Goal: Task Accomplishment & Management: Manage account settings

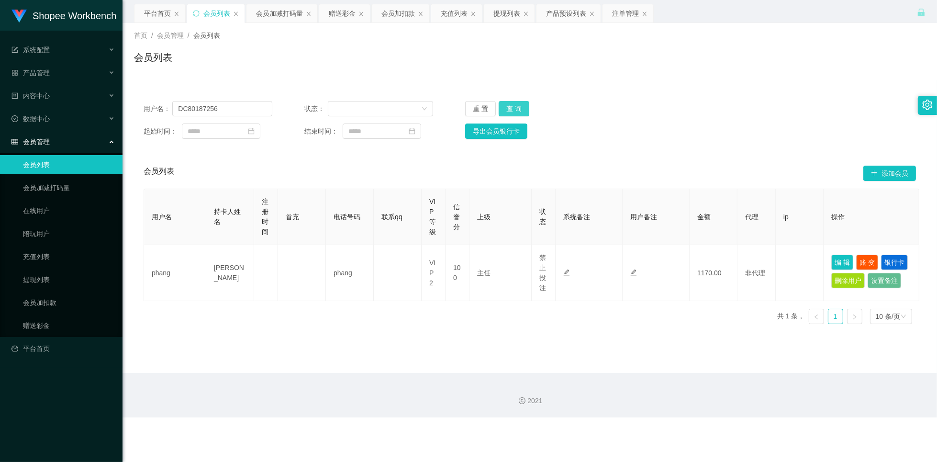
type input "DC80187256"
click at [513, 109] on button "查 询" at bounding box center [514, 108] width 31 height 15
click at [512, 110] on button "查 询" at bounding box center [514, 108] width 31 height 15
click at [627, 12] on div "注单管理" at bounding box center [625, 13] width 27 height 18
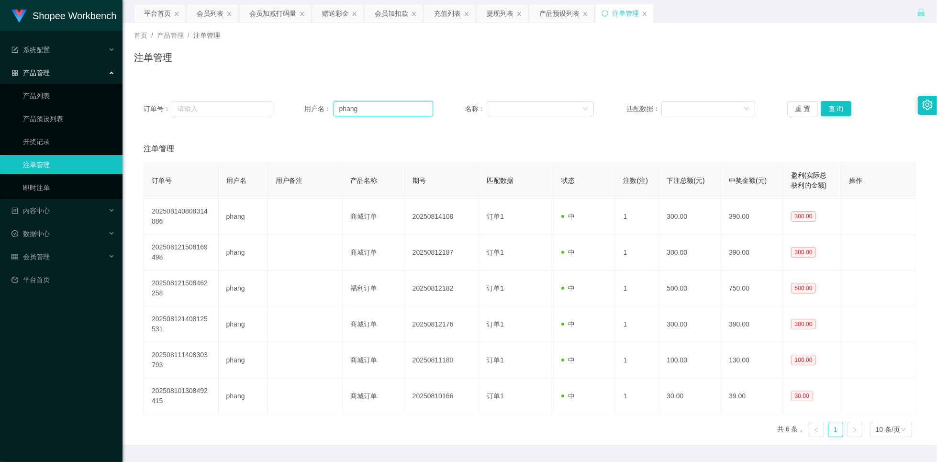
click at [366, 110] on input "phang" at bounding box center [384, 108] width 100 height 15
paste input "DC80187256"
type input "DC80187256"
click at [825, 112] on button "查 询" at bounding box center [836, 108] width 31 height 15
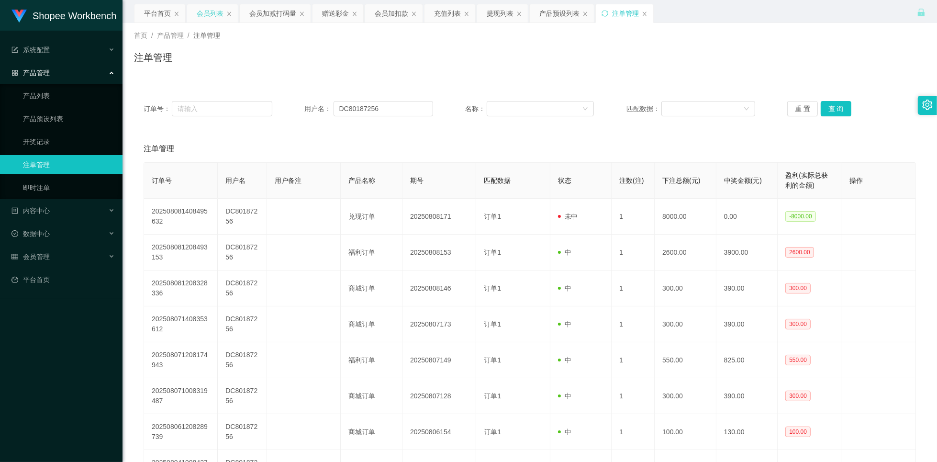
click at [202, 10] on div "会员列表" at bounding box center [210, 13] width 27 height 18
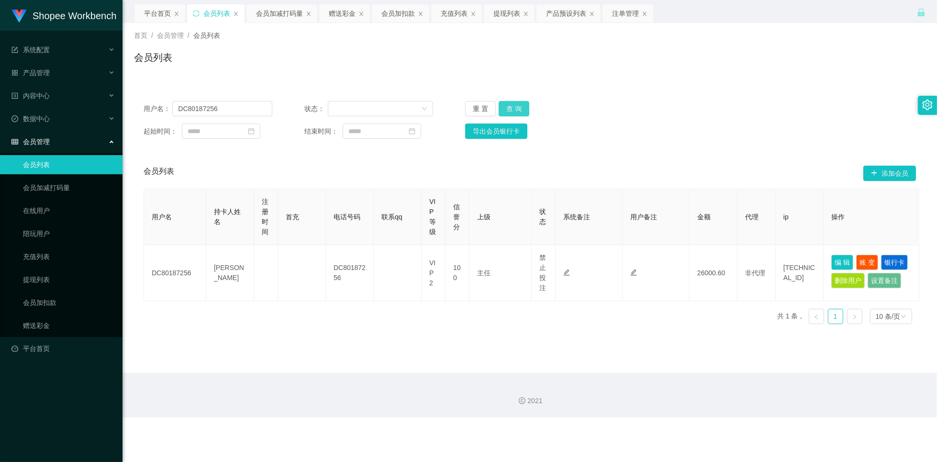
click at [513, 107] on button "查 询" at bounding box center [514, 108] width 31 height 15
click at [523, 109] on button "查 询" at bounding box center [514, 108] width 31 height 15
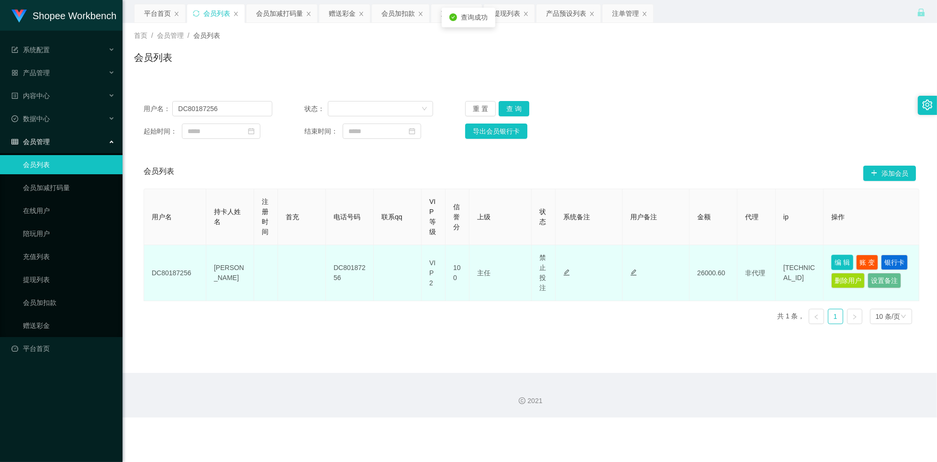
click at [837, 264] on button "编 辑" at bounding box center [842, 262] width 22 height 15
type input "DC80187256"
type input "[PERSON_NAME]"
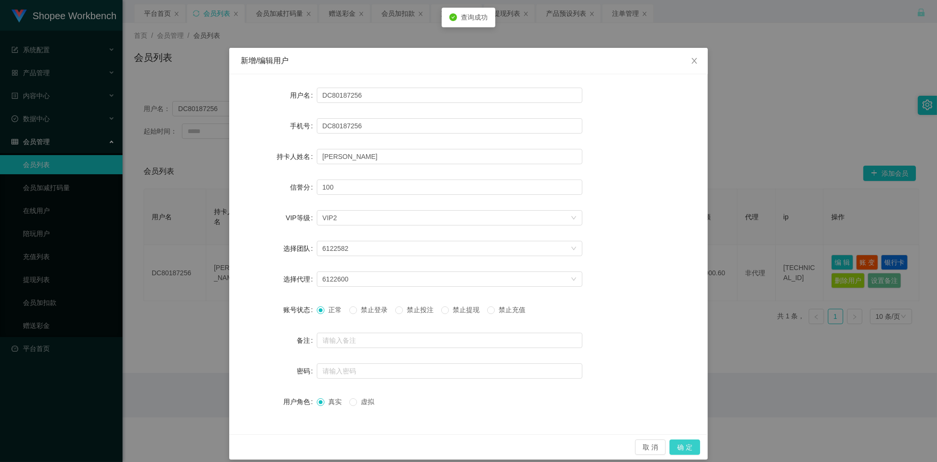
drag, startPoint x: 689, startPoint y: 447, endPoint x: 681, endPoint y: 446, distance: 7.2
click at [688, 447] on button "确 定" at bounding box center [685, 446] width 31 height 15
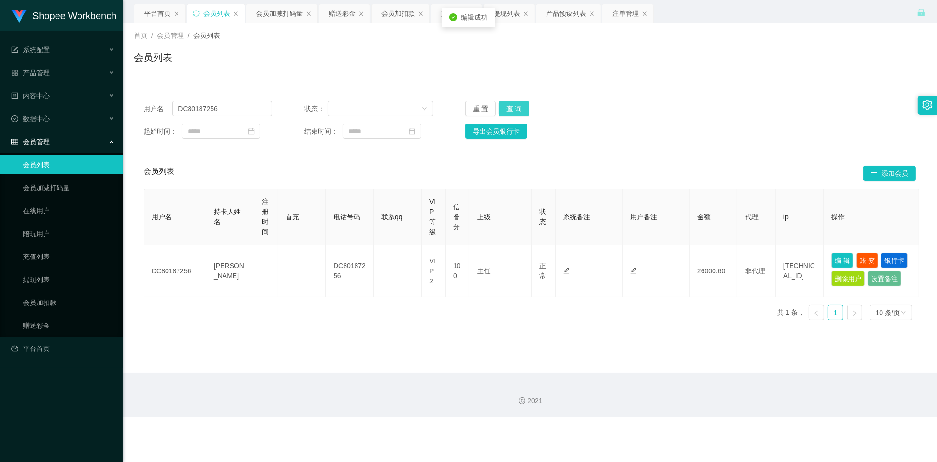
click at [502, 111] on button "查 询" at bounding box center [514, 108] width 31 height 15
click at [555, 14] on div "产品预设列表" at bounding box center [566, 13] width 40 height 18
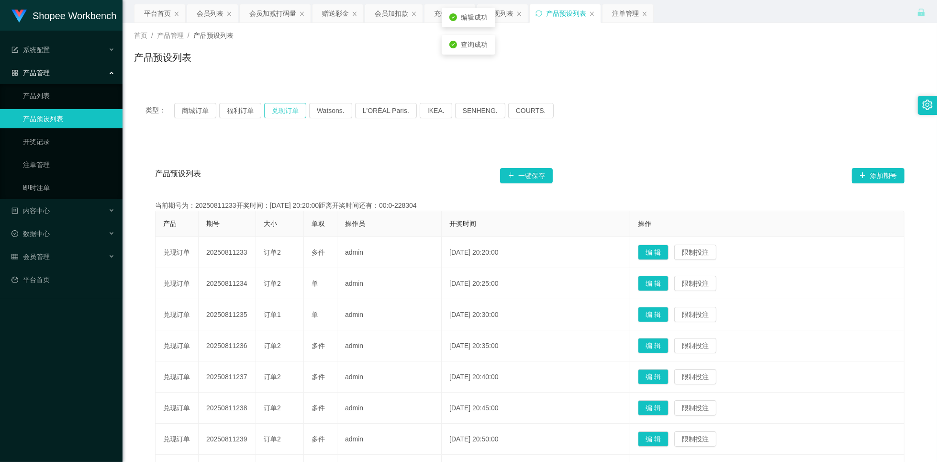
click at [283, 112] on button "兑现订单" at bounding box center [285, 110] width 42 height 15
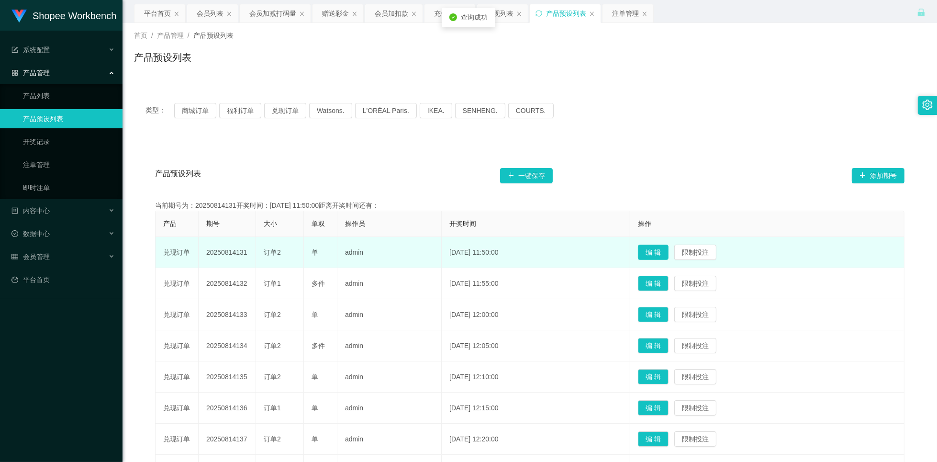
click at [669, 255] on button "编 辑" at bounding box center [653, 252] width 31 height 15
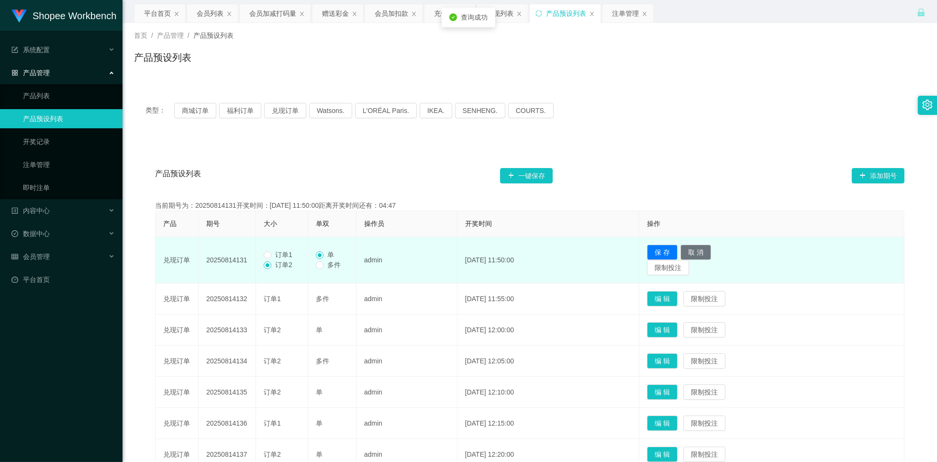
click at [281, 254] on span "订单1" at bounding box center [283, 255] width 25 height 8
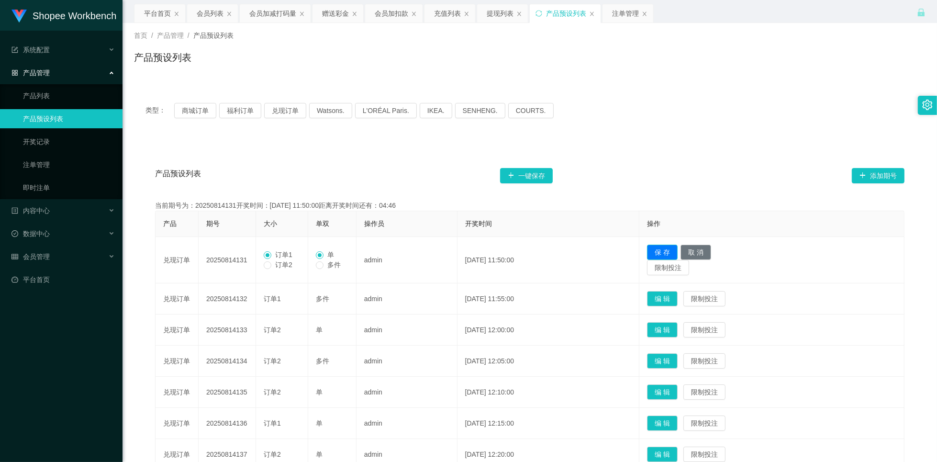
click at [678, 253] on button "保 存" at bounding box center [662, 252] width 31 height 15
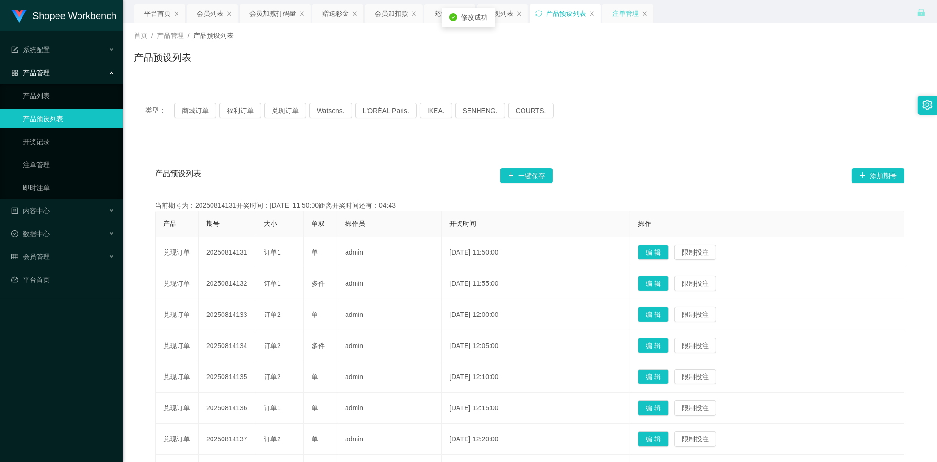
click at [630, 14] on div "注单管理" at bounding box center [625, 13] width 27 height 18
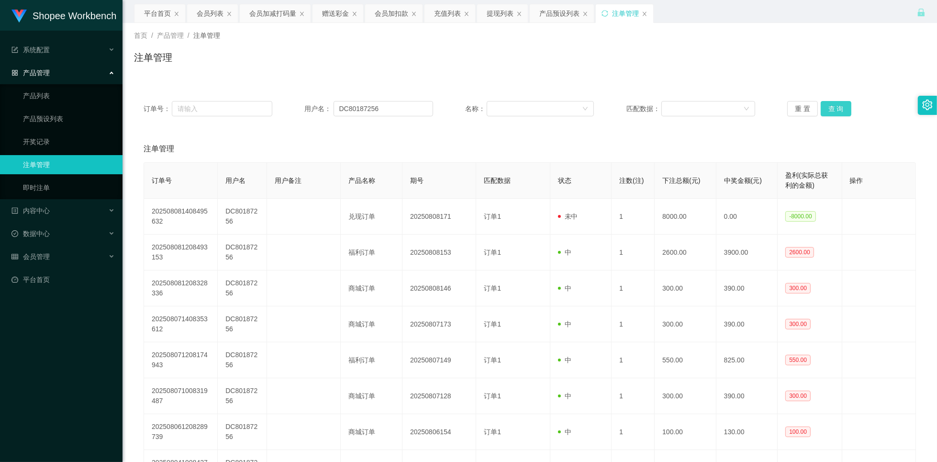
click at [837, 109] on button "查 询" at bounding box center [836, 108] width 31 height 15
click at [830, 112] on button "查 询" at bounding box center [836, 108] width 31 height 15
click at [831, 112] on button "查 询" at bounding box center [836, 108] width 31 height 15
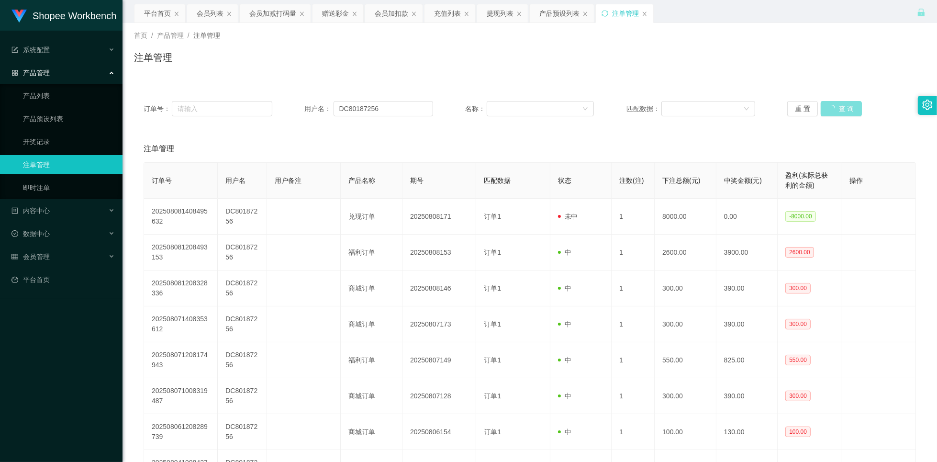
click at [831, 112] on button "查 询" at bounding box center [841, 108] width 41 height 15
click at [831, 112] on button "查 询" at bounding box center [836, 108] width 31 height 15
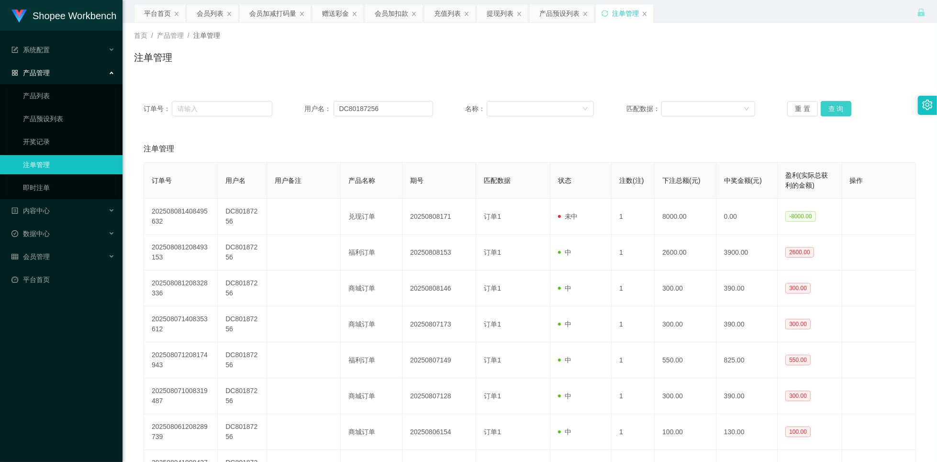
click at [831, 112] on button "查 询" at bounding box center [836, 108] width 31 height 15
click at [207, 15] on div "会员列表" at bounding box center [210, 13] width 27 height 18
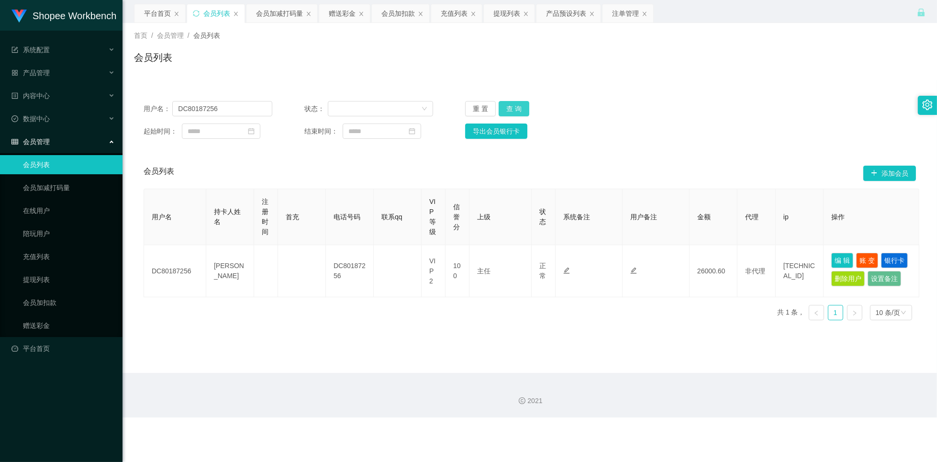
click at [516, 105] on button "查 询" at bounding box center [514, 108] width 31 height 15
click at [516, 106] on button "查 询" at bounding box center [514, 108] width 31 height 15
click at [618, 19] on div "注单管理" at bounding box center [625, 13] width 27 height 18
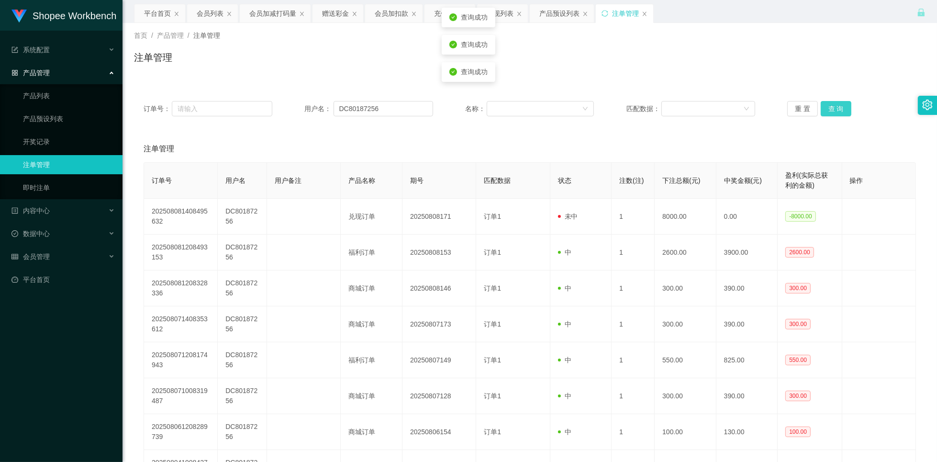
click at [825, 111] on button "查 询" at bounding box center [836, 108] width 31 height 15
click at [836, 105] on button "查 询" at bounding box center [836, 108] width 31 height 15
click at [835, 106] on button "查 询" at bounding box center [836, 108] width 31 height 15
click at [833, 108] on button "查 询" at bounding box center [836, 108] width 31 height 15
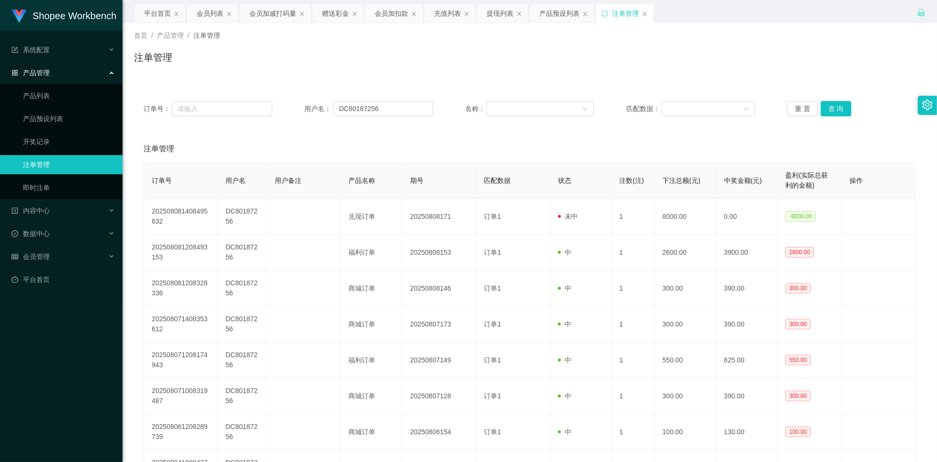
click at [826, 118] on div "订单号： 用户名： DC80187256 名称： 匹配数据： 重 置 查 询" at bounding box center [530, 108] width 792 height 34
click at [826, 109] on button "查 询" at bounding box center [836, 108] width 31 height 15
click at [826, 108] on button "查 询" at bounding box center [836, 108] width 31 height 15
click at [560, 14] on div "产品预设列表" at bounding box center [559, 13] width 40 height 18
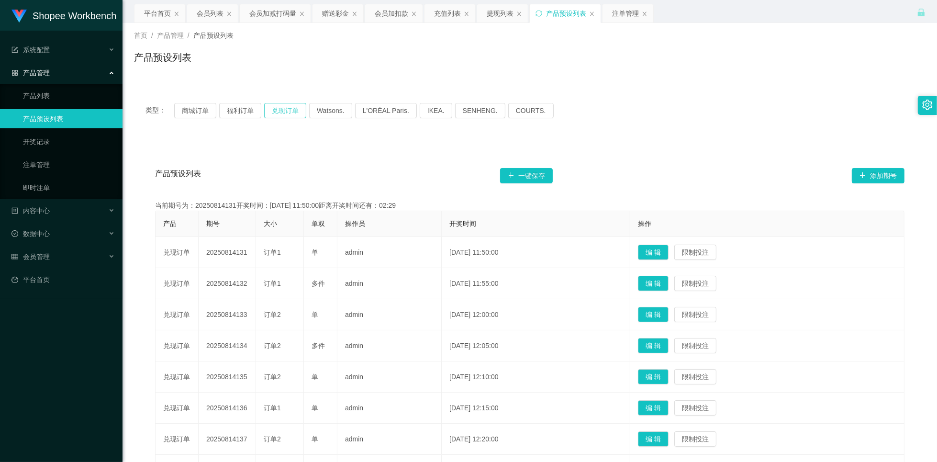
click at [288, 109] on button "兑现订单" at bounding box center [285, 110] width 42 height 15
click at [208, 11] on div "会员列表" at bounding box center [210, 13] width 27 height 18
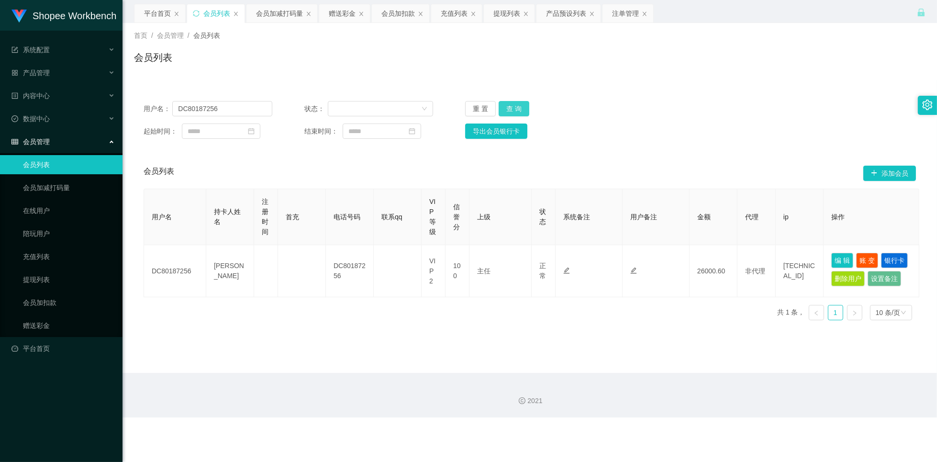
click at [506, 112] on button "查 询" at bounding box center [514, 108] width 31 height 15
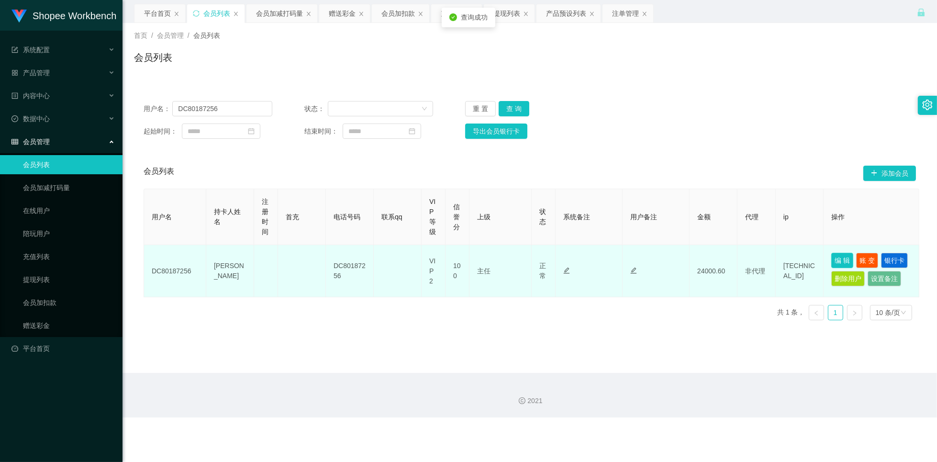
click at [836, 260] on button "编 辑" at bounding box center [842, 260] width 22 height 15
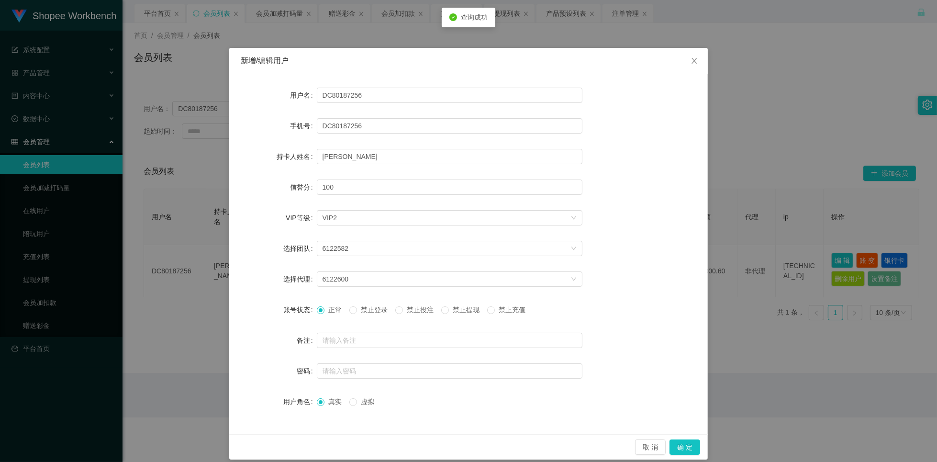
click at [413, 310] on span "禁止投注" at bounding box center [420, 310] width 34 height 8
click at [677, 450] on button "确 定" at bounding box center [685, 446] width 31 height 15
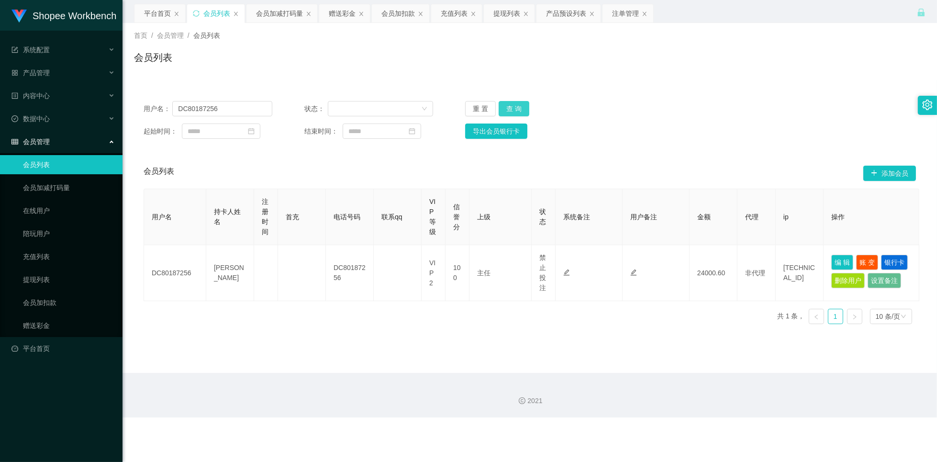
click at [523, 106] on button "查 询" at bounding box center [514, 108] width 31 height 15
click at [517, 110] on button "查 询" at bounding box center [514, 108] width 31 height 15
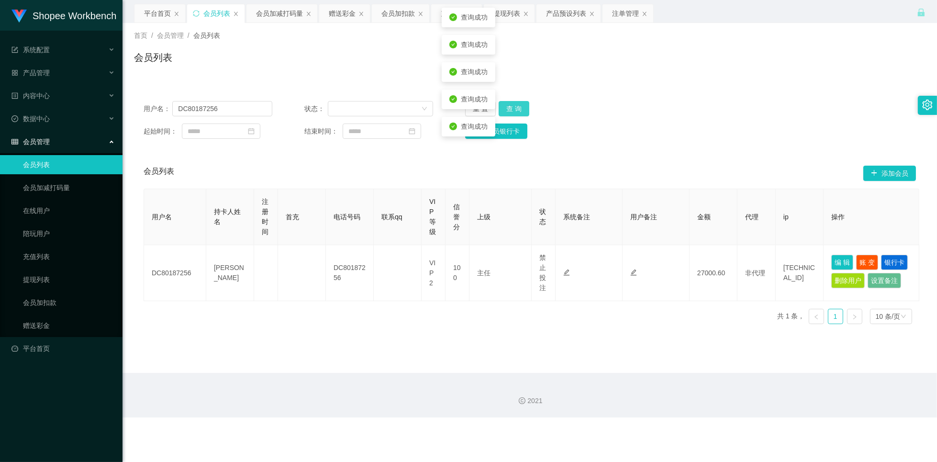
click at [517, 110] on button "查 询" at bounding box center [514, 108] width 31 height 15
click at [622, 13] on div "注单管理" at bounding box center [625, 13] width 27 height 18
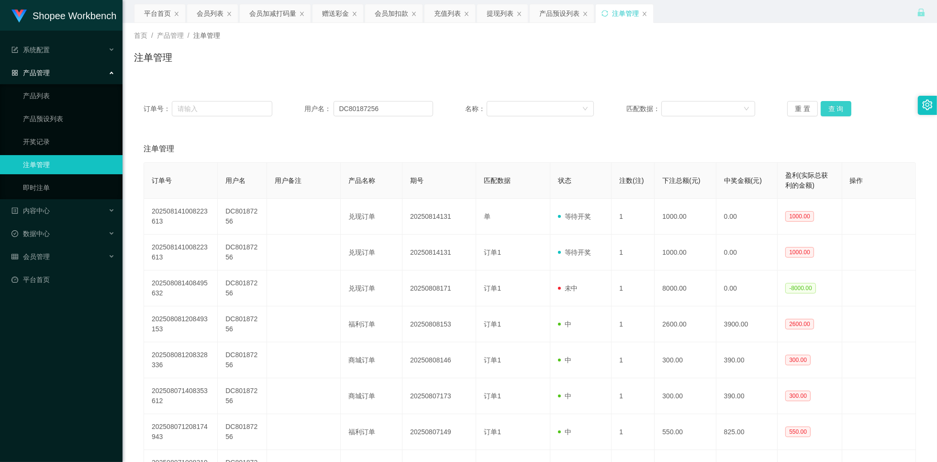
click at [829, 104] on button "查 询" at bounding box center [836, 108] width 31 height 15
click at [834, 104] on button "查 询" at bounding box center [836, 108] width 31 height 15
drag, startPoint x: 208, startPoint y: 15, endPoint x: 212, endPoint y: 13, distance: 5.2
click at [208, 15] on div "会员列表" at bounding box center [210, 13] width 27 height 18
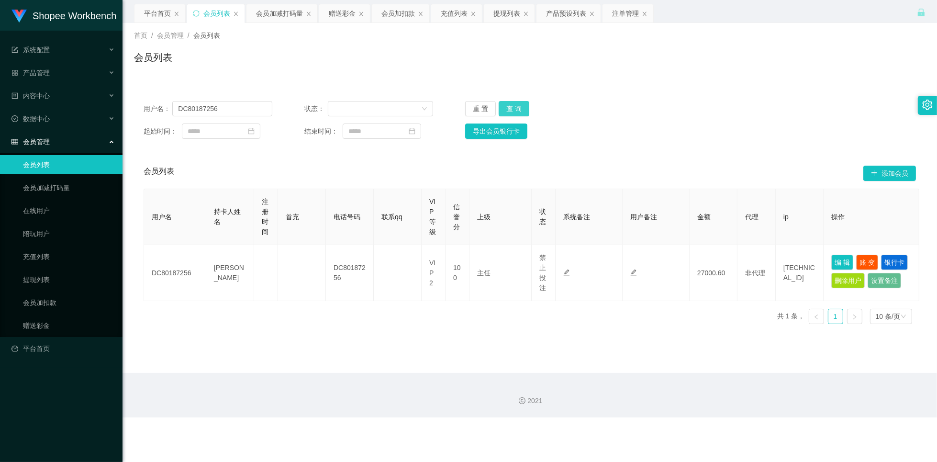
click at [520, 107] on button "查 询" at bounding box center [514, 108] width 31 height 15
